Goal: Information Seeking & Learning: Learn about a topic

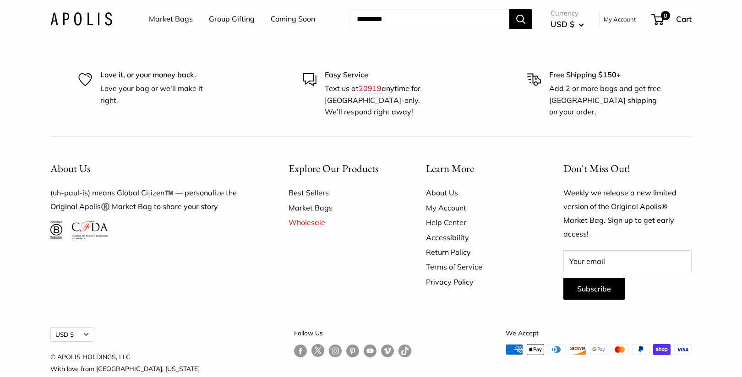
scroll to position [5459, 0]
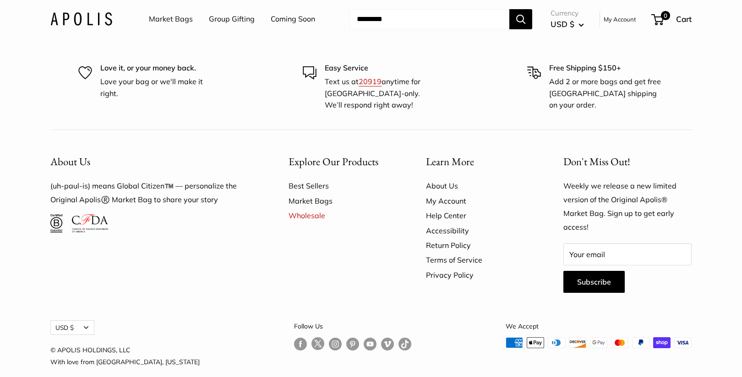
click at [445, 179] on link "About Us" at bounding box center [478, 186] width 105 height 15
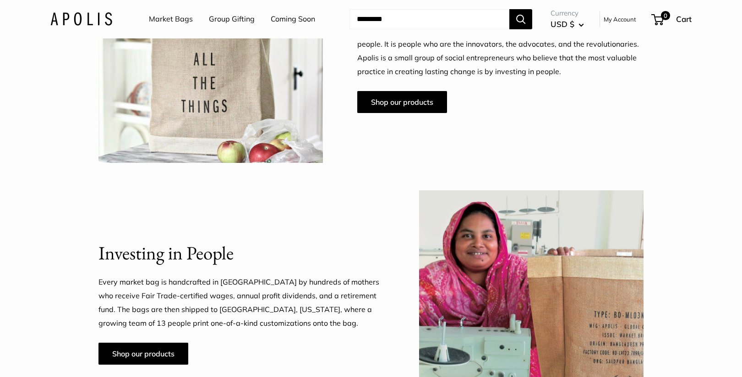
scroll to position [679, 0]
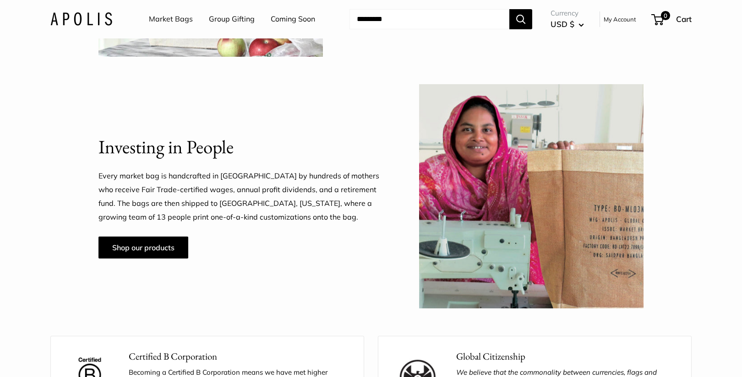
click at [243, 175] on p "Every market bag is handcrafted in Bangladesh by hundreds of mothers who receiv…" at bounding box center [241, 196] width 286 height 55
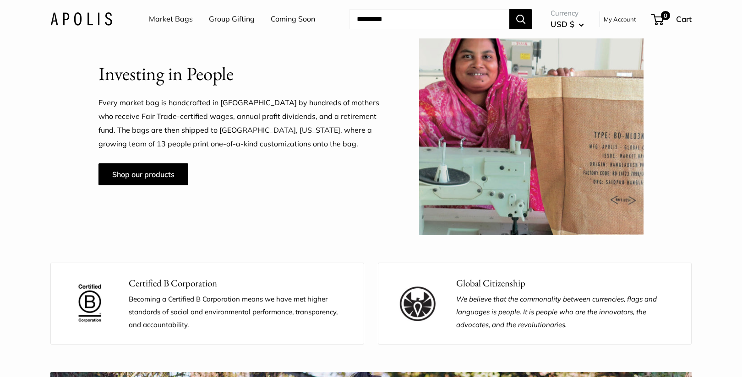
scroll to position [698, 0]
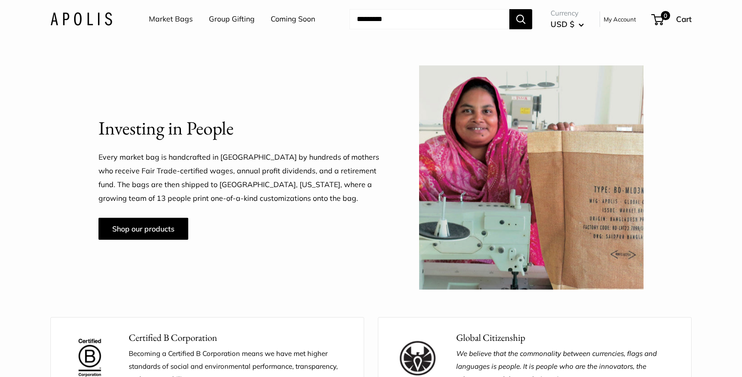
click at [246, 157] on p "Every market bag is handcrafted in Bangladesh by hundreds of mothers who receiv…" at bounding box center [241, 178] width 286 height 55
click at [245, 157] on p "Every market bag is handcrafted in Bangladesh by hundreds of mothers who receiv…" at bounding box center [241, 178] width 286 height 55
copy p "Bangladesh"
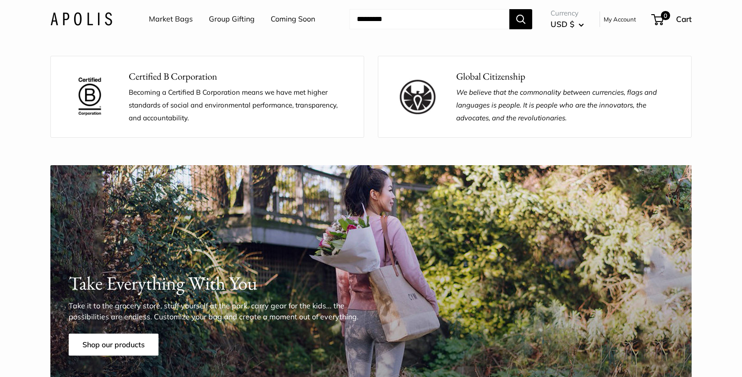
scroll to position [836, 0]
